Goal: Task Accomplishment & Management: Complete application form

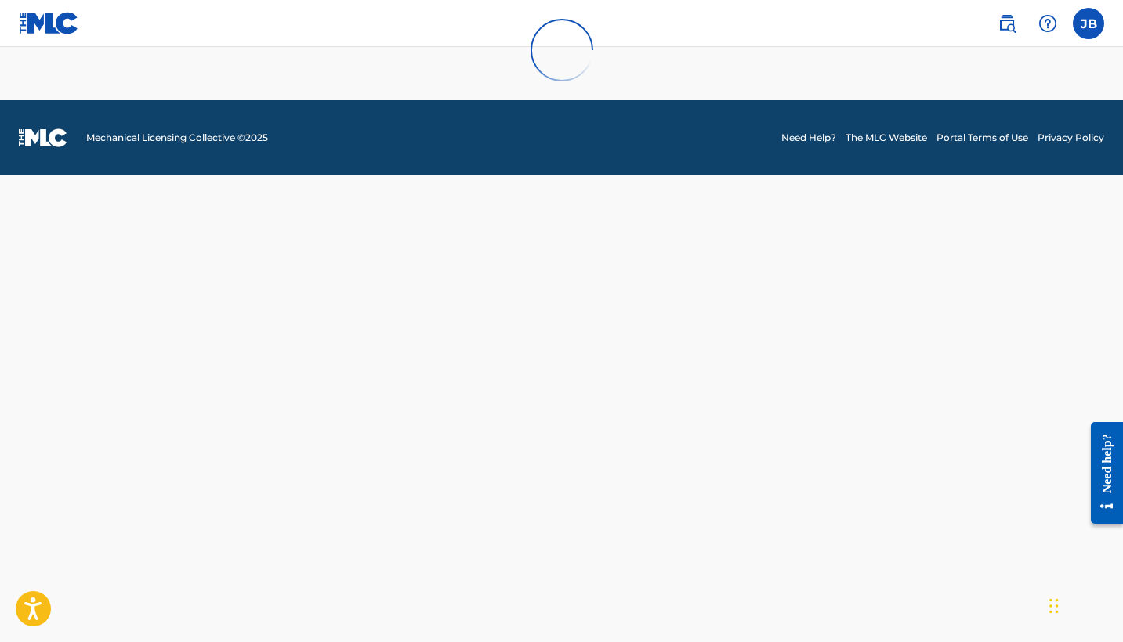
click at [1088, 35] on div at bounding box center [561, 50] width 1123 height 100
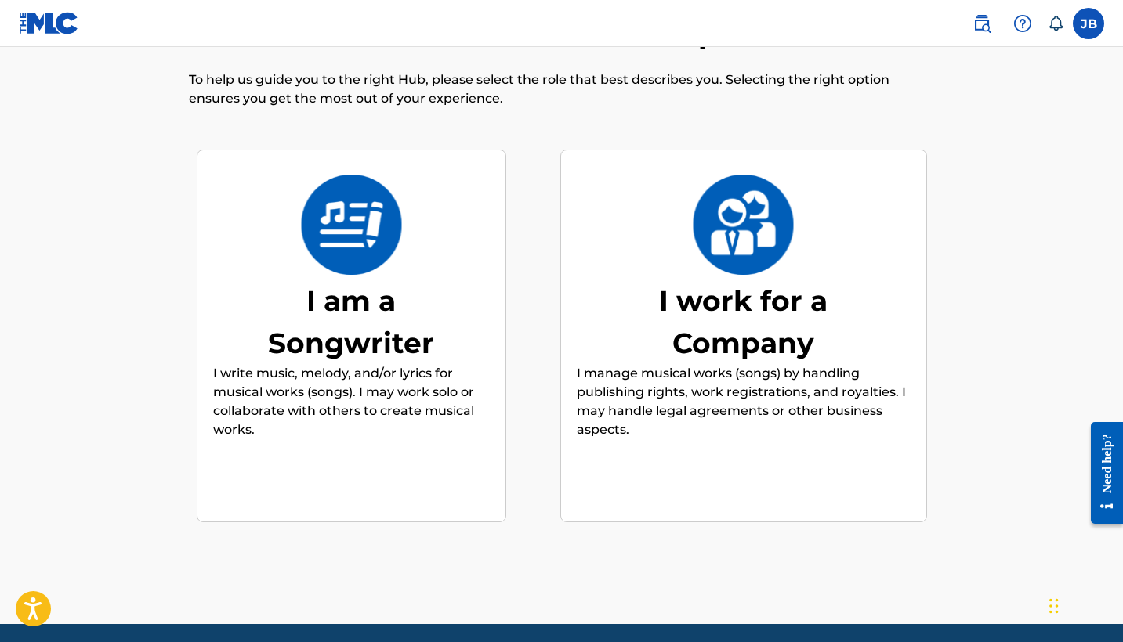
click at [328, 320] on div "I am a Songwriter" at bounding box center [350, 322] width 235 height 85
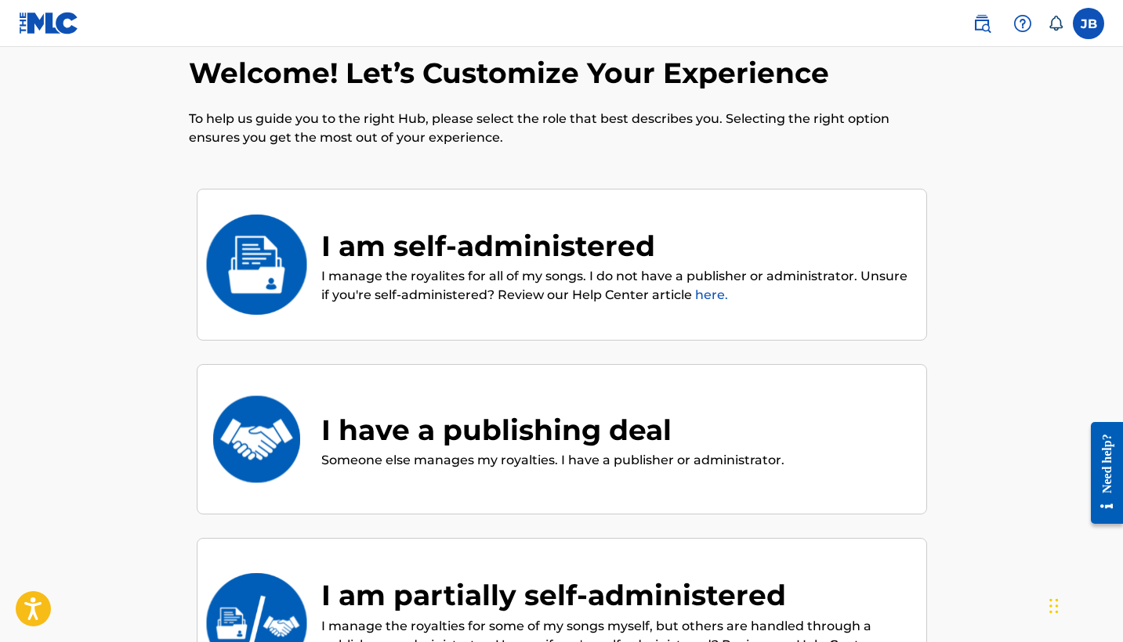
scroll to position [26, 0]
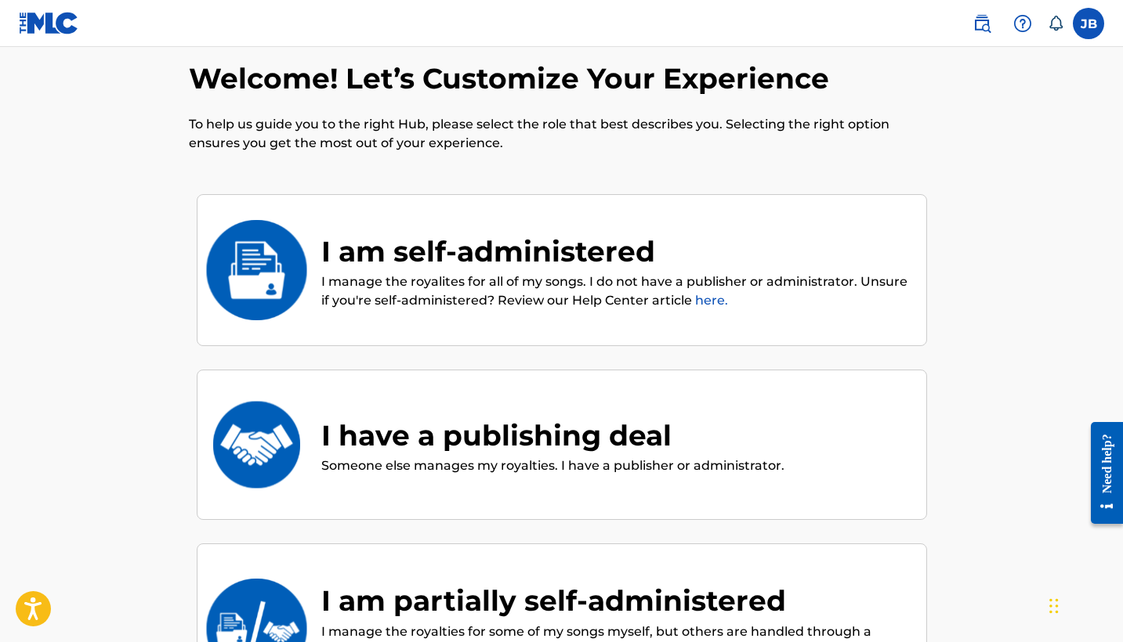
click at [420, 265] on div "I am self-administered" at bounding box center [615, 251] width 589 height 42
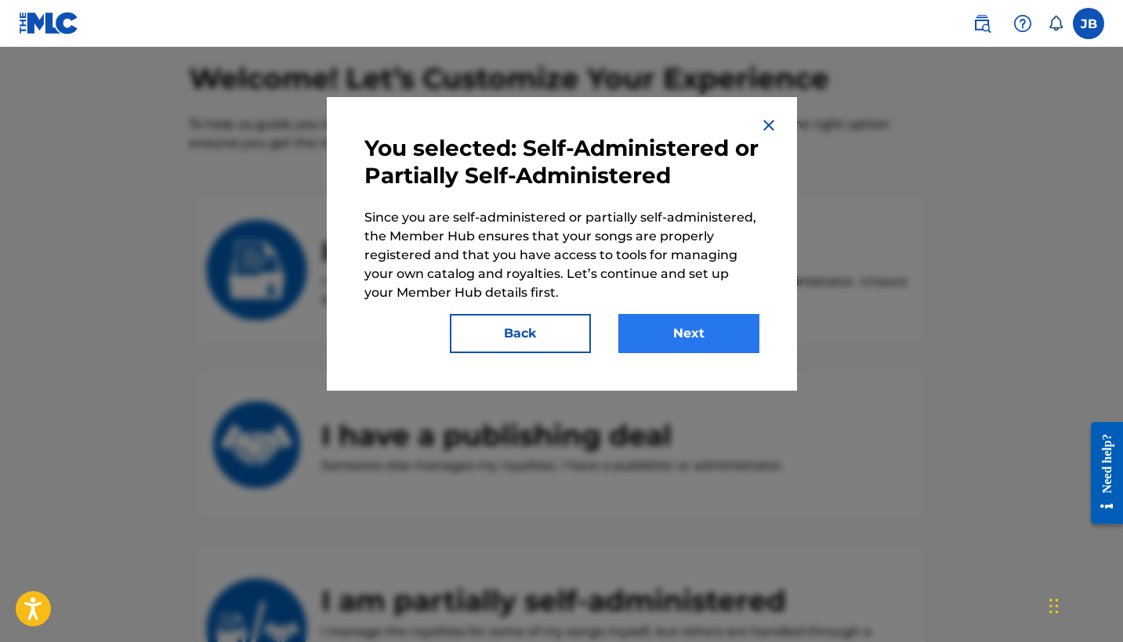
click at [669, 332] on button "Next" at bounding box center [688, 333] width 141 height 39
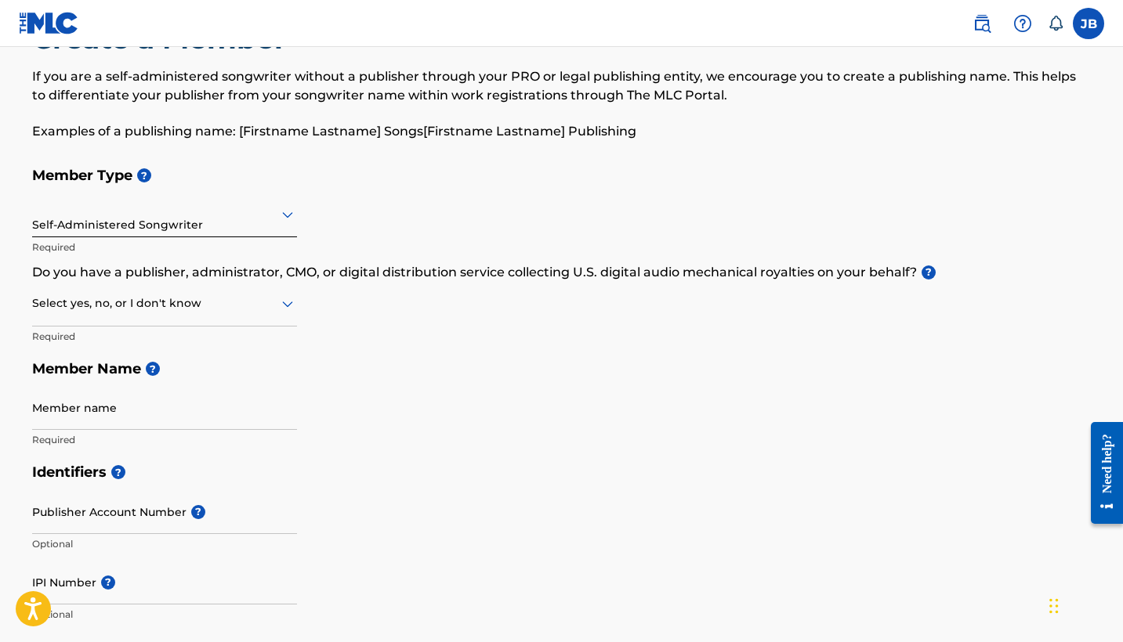
scroll to position [67, 0]
click at [208, 227] on div "Self-Administered Songwriter" at bounding box center [164, 212] width 265 height 38
click at [445, 204] on div "Member Type ? Self-Administered Songwriter Required Do you have a publisher, ad…" at bounding box center [561, 305] width 1059 height 297
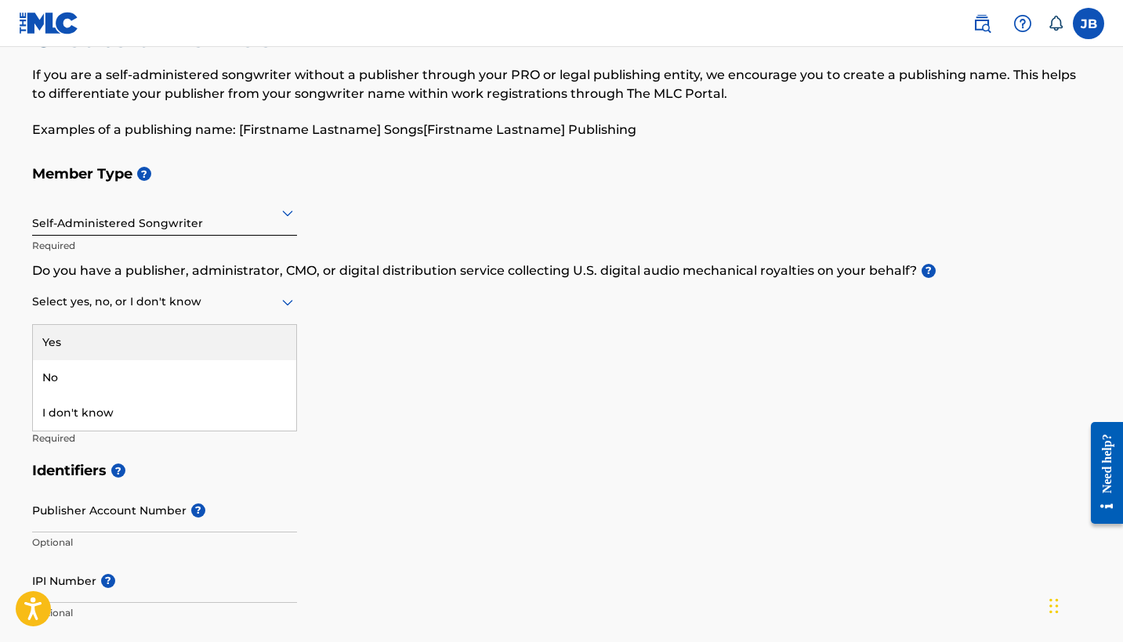
click at [178, 299] on div at bounding box center [164, 302] width 265 height 20
click at [142, 343] on div "Yes" at bounding box center [164, 342] width 263 height 35
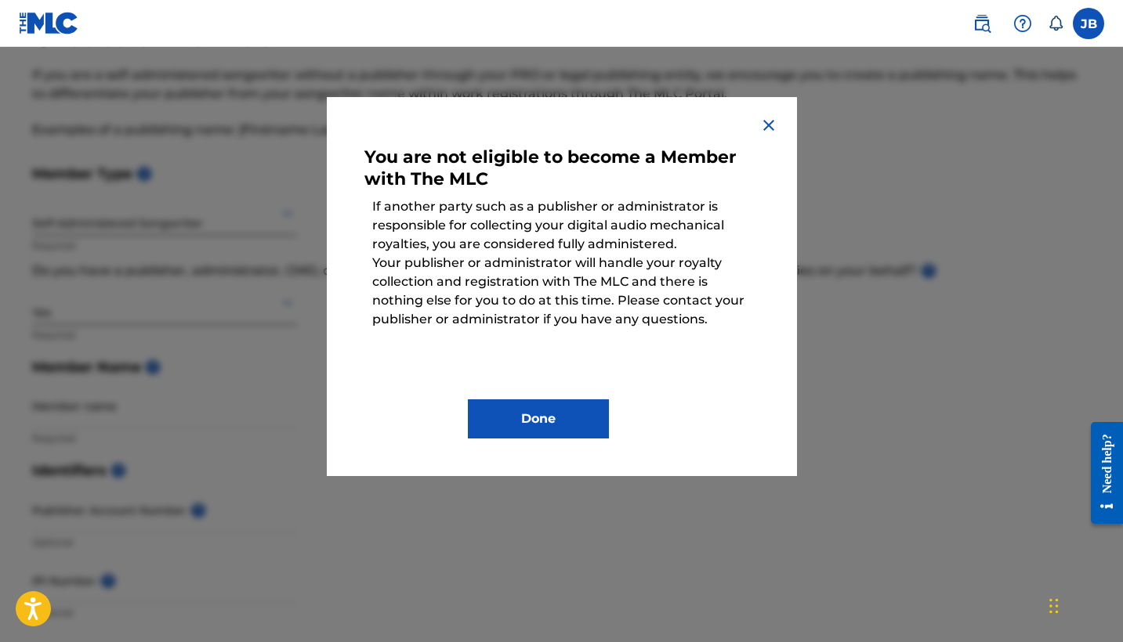
click at [761, 128] on img at bounding box center [768, 125] width 19 height 19
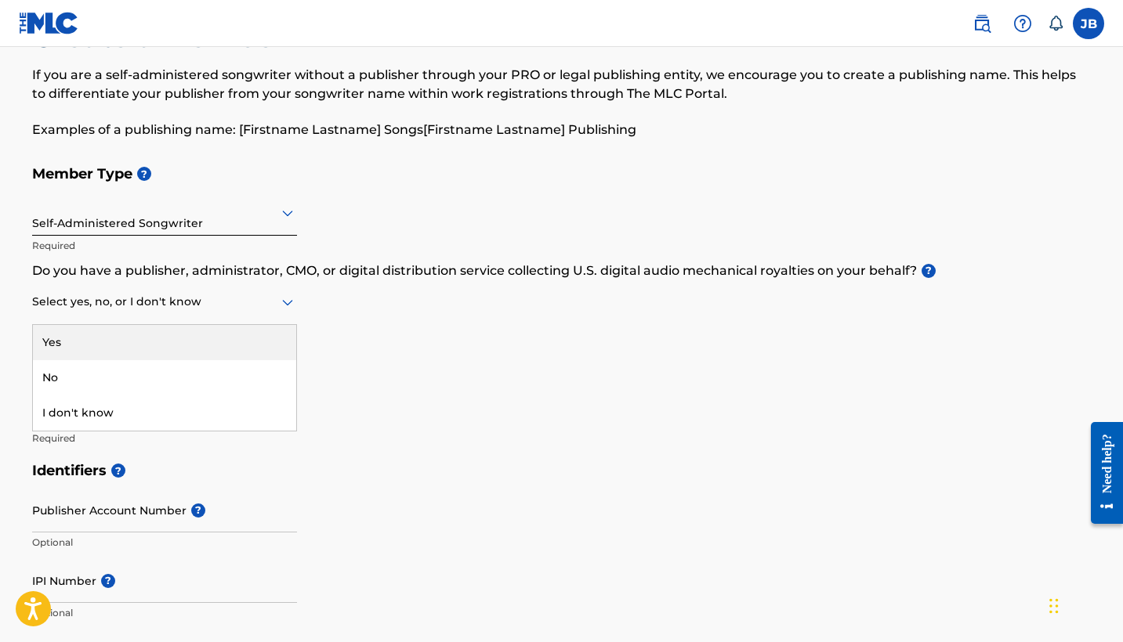
click at [141, 303] on div at bounding box center [164, 302] width 265 height 20
click at [331, 304] on div "Member Type ? Self-Administered Songwriter Required Do you have a publisher, ad…" at bounding box center [561, 305] width 1059 height 297
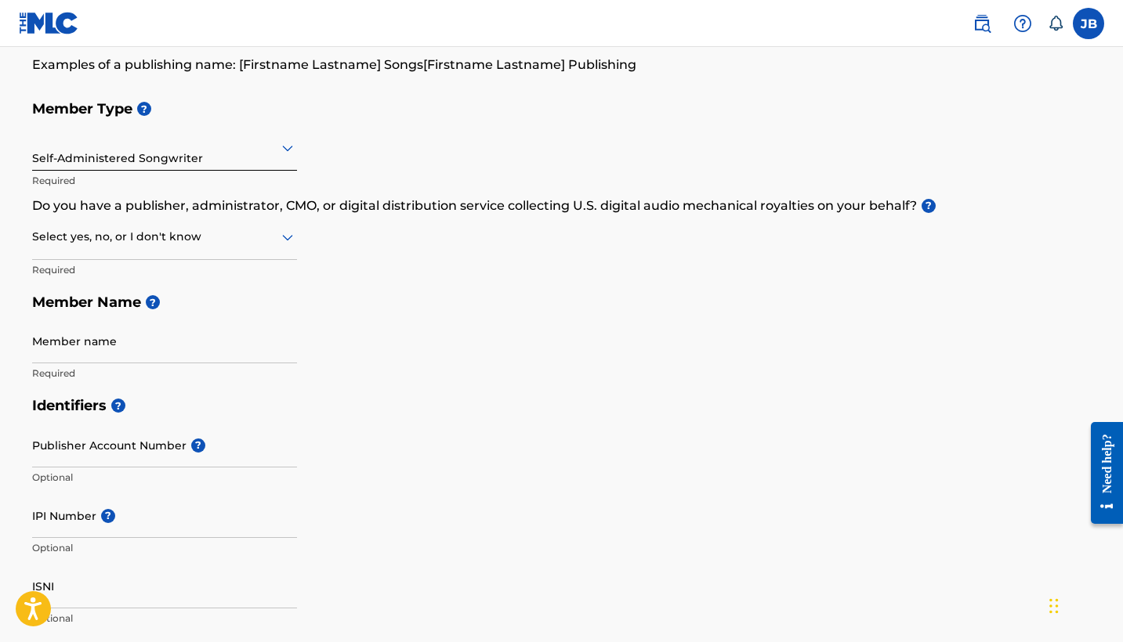
scroll to position [138, 0]
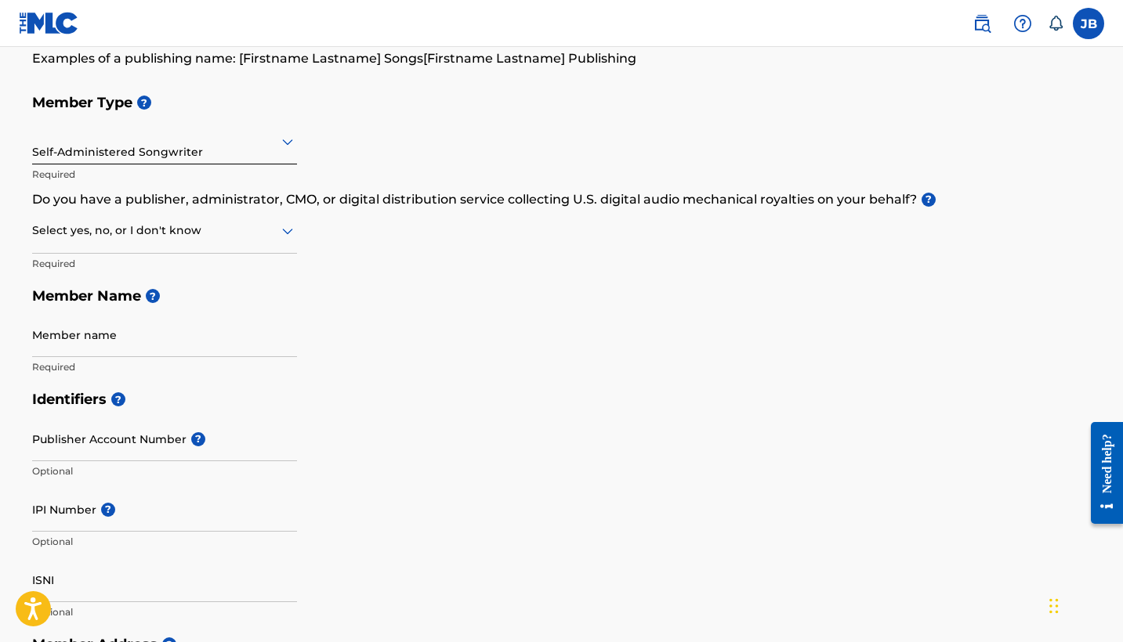
click at [213, 236] on div at bounding box center [164, 231] width 265 height 20
click at [447, 227] on div "Member Type ? Self-Administered Songwriter Required Do you have a publisher, ad…" at bounding box center [561, 234] width 1059 height 297
click at [283, 343] on input "Member name" at bounding box center [164, 335] width 265 height 45
click at [230, 330] on input "Member name" at bounding box center [164, 335] width 265 height 45
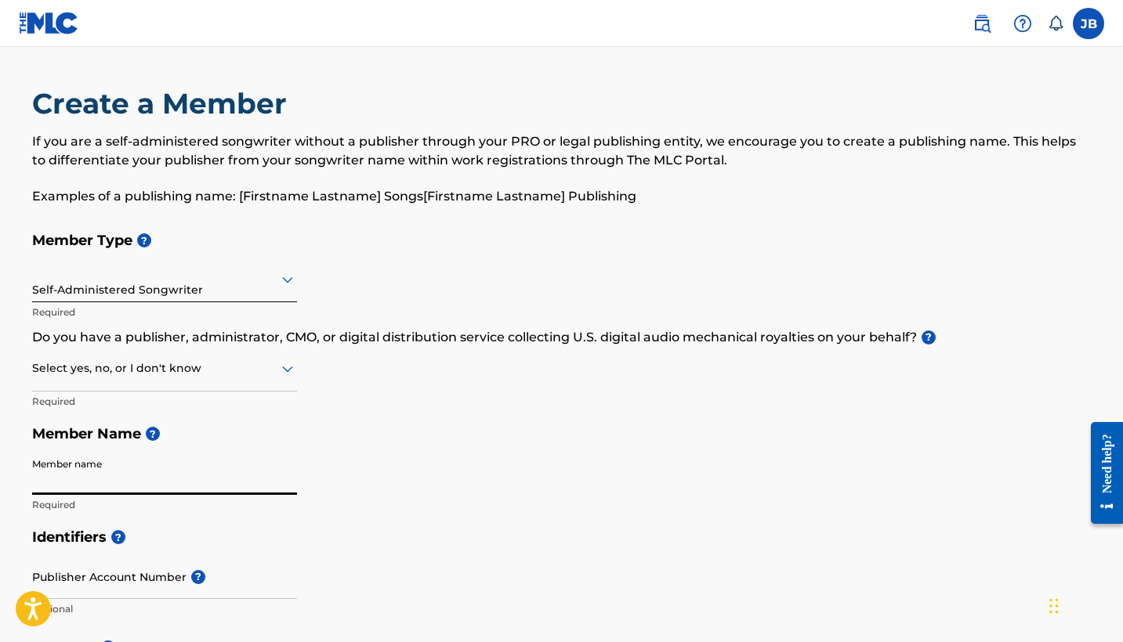
scroll to position [0, 0]
